Goal: Find specific page/section: Find specific page/section

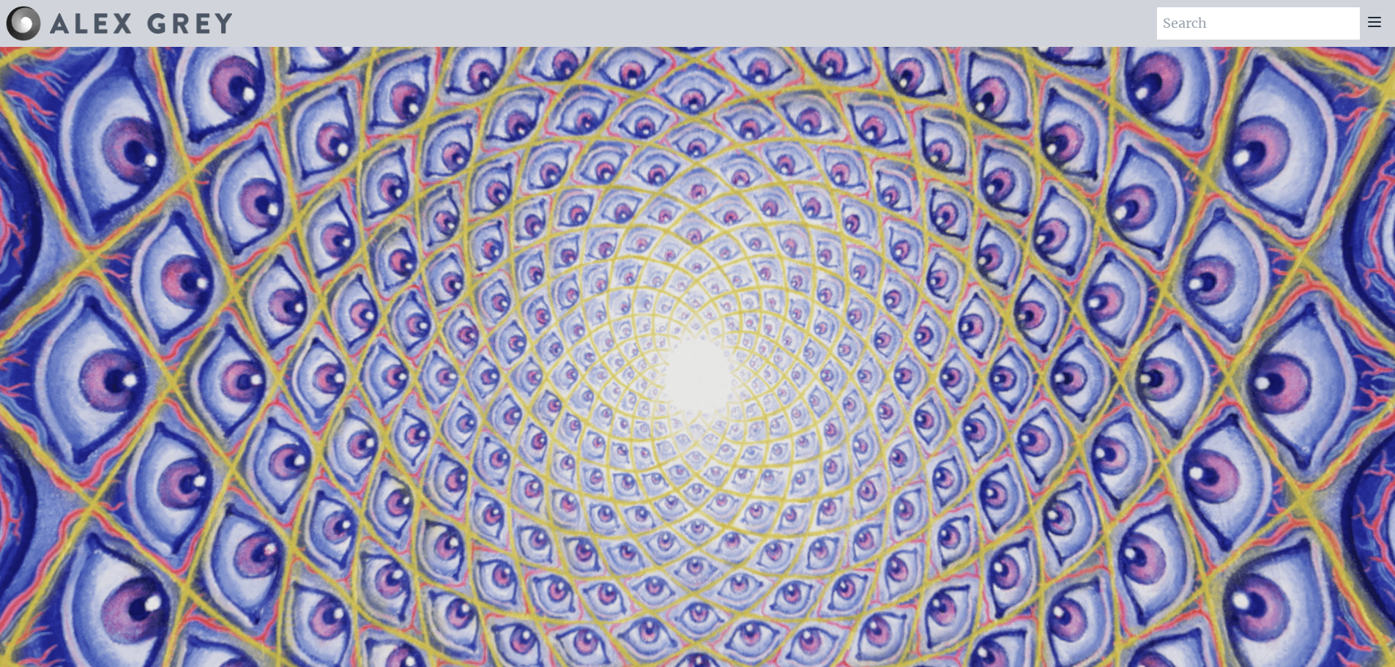
click at [1378, 22] on icon at bounding box center [1375, 22] width 12 height 9
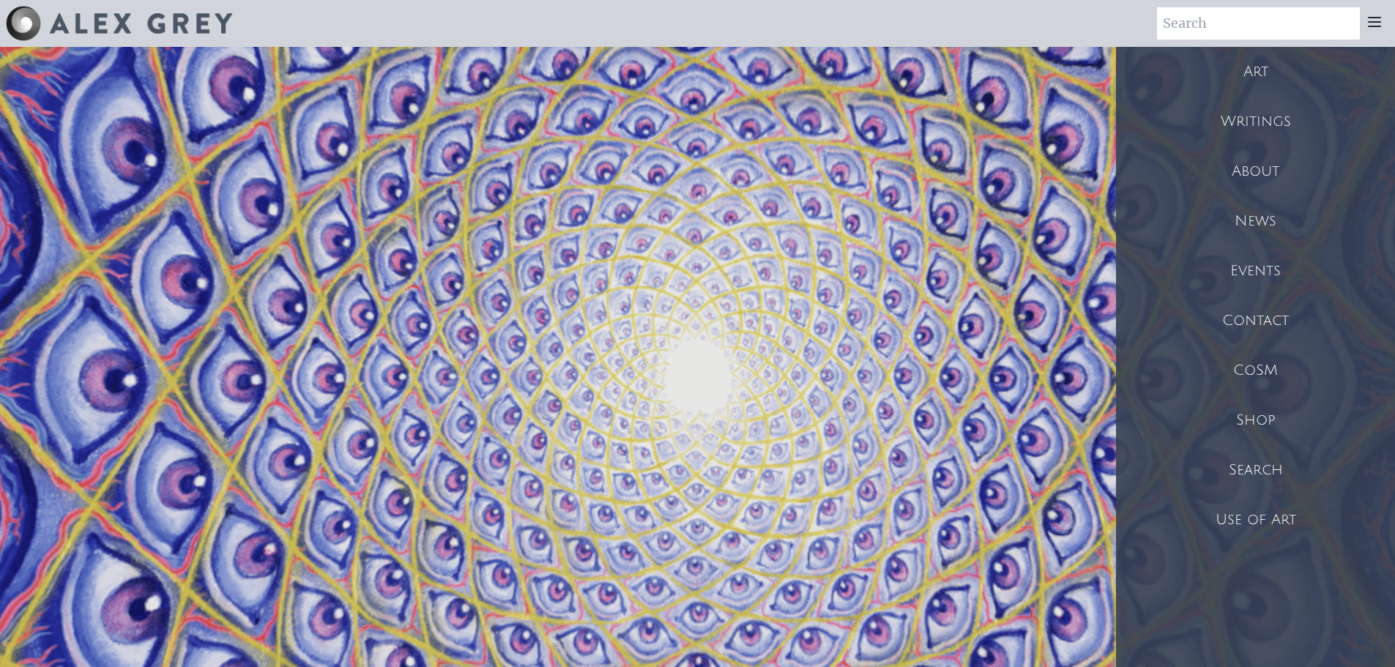
click at [1259, 418] on div "Shop" at bounding box center [1255, 420] width 279 height 50
